Goal: Check status: Check status

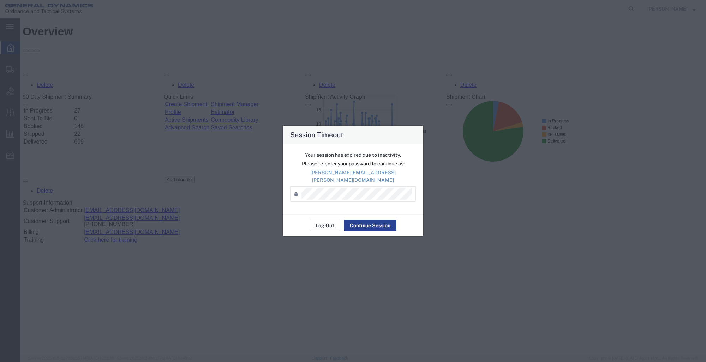
click at [363, 223] on button "Continue Session" at bounding box center [370, 225] width 53 height 11
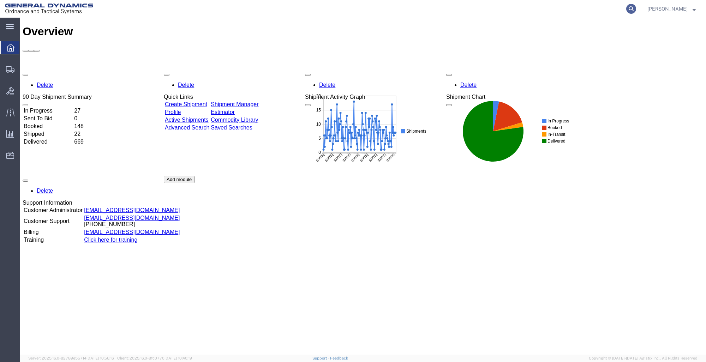
click at [629, 10] on icon at bounding box center [631, 9] width 10 height 10
click at [440, 11] on input "search" at bounding box center [518, 8] width 215 height 17
type input "56453959"
click at [629, 8] on icon at bounding box center [631, 9] width 10 height 10
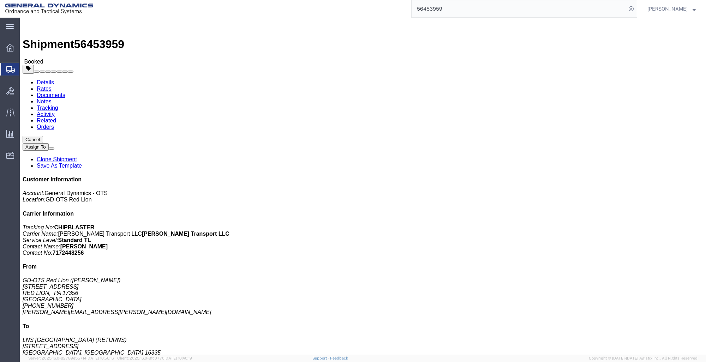
click link "Documents"
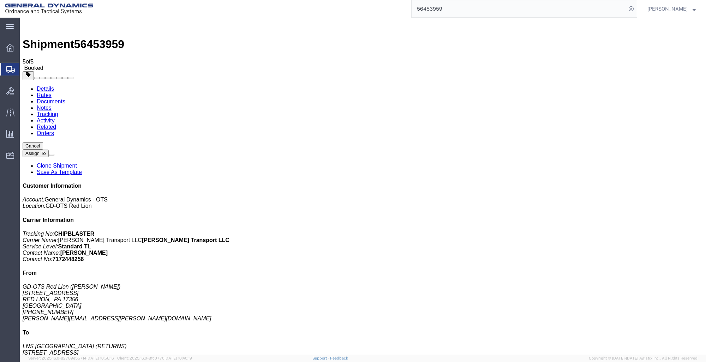
click at [55, 117] on link "Activity" at bounding box center [46, 120] width 18 height 6
click at [42, 86] on link "Details" at bounding box center [45, 89] width 17 height 6
click span "button"
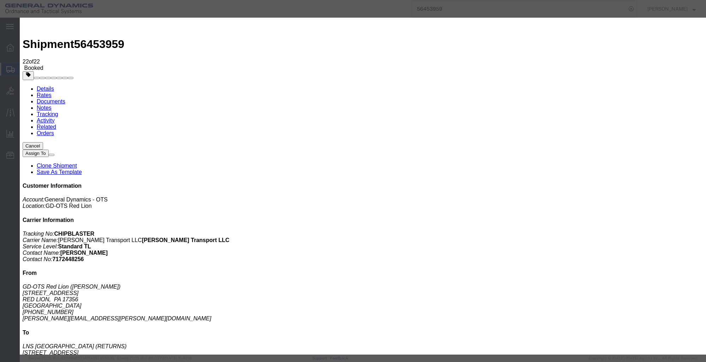
click button "Cancel"
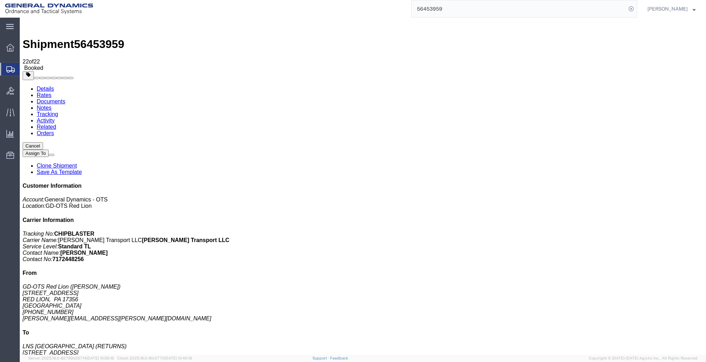
click span "button"
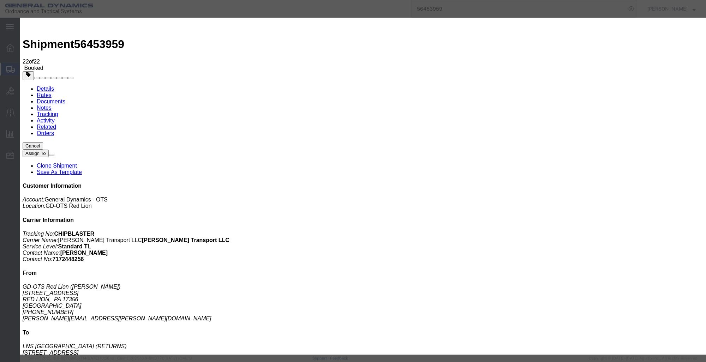
click button "Cancel"
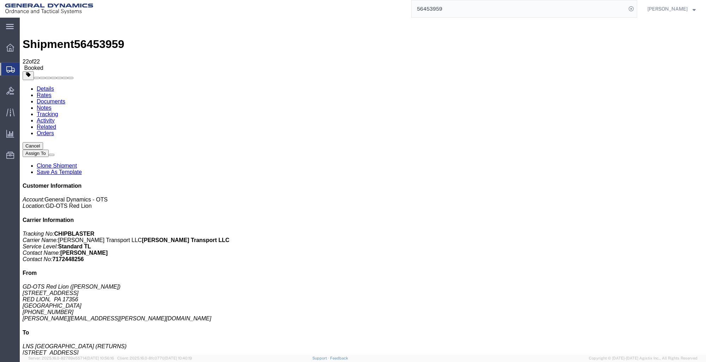
click button "button"
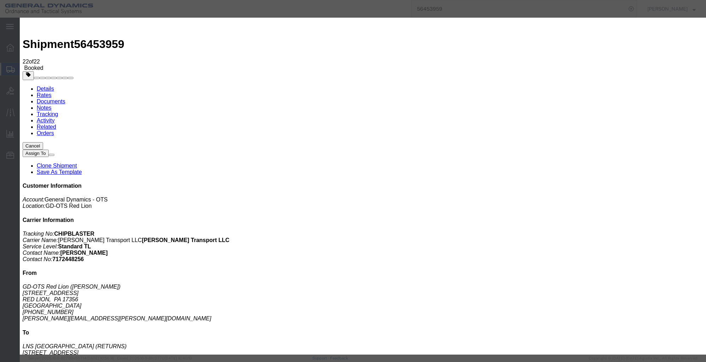
click button "Cancel"
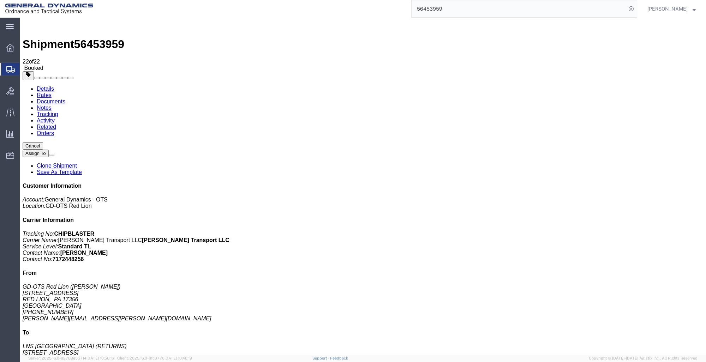
scroll to position [35, 0]
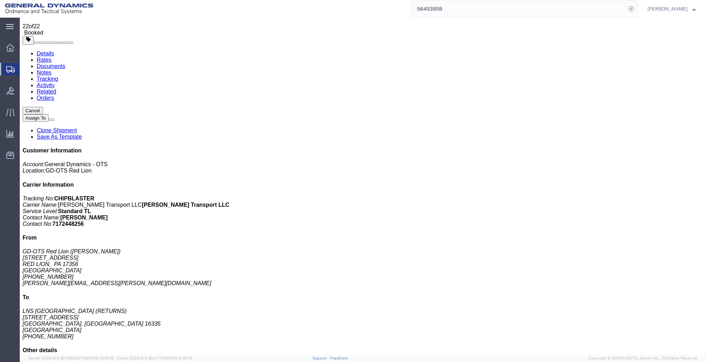
click span "button"
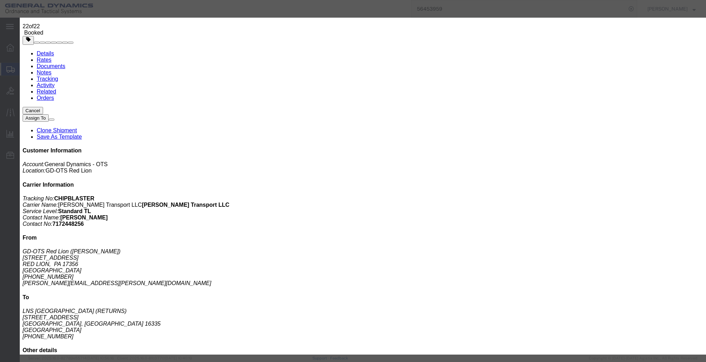
click button "Close"
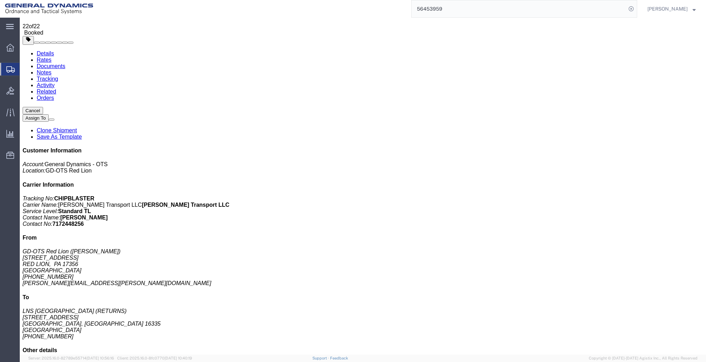
click link "Orders"
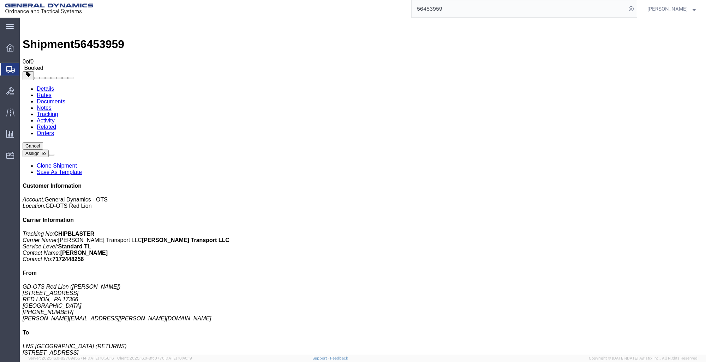
click at [56, 124] on link "Related" at bounding box center [46, 127] width 19 height 6
click at [55, 117] on link "Activity" at bounding box center [46, 120] width 18 height 6
click at [42, 86] on link "Details" at bounding box center [45, 89] width 17 height 6
click link "Rates"
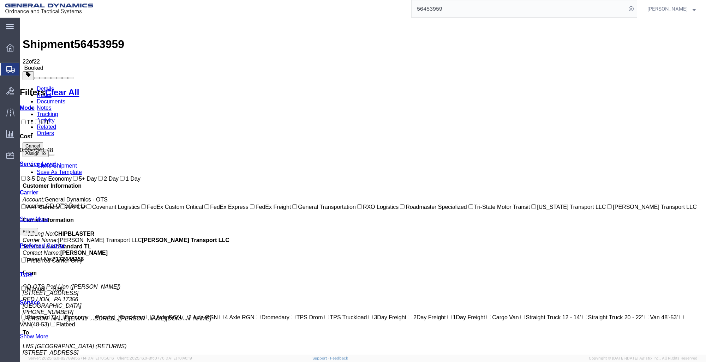
click at [41, 86] on link "Details" at bounding box center [45, 89] width 17 height 6
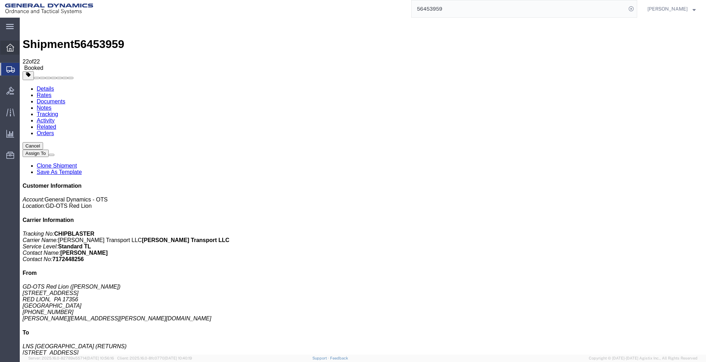
click at [7, 47] on icon at bounding box center [10, 48] width 8 height 8
